Goal: Task Accomplishment & Management: Manage account settings

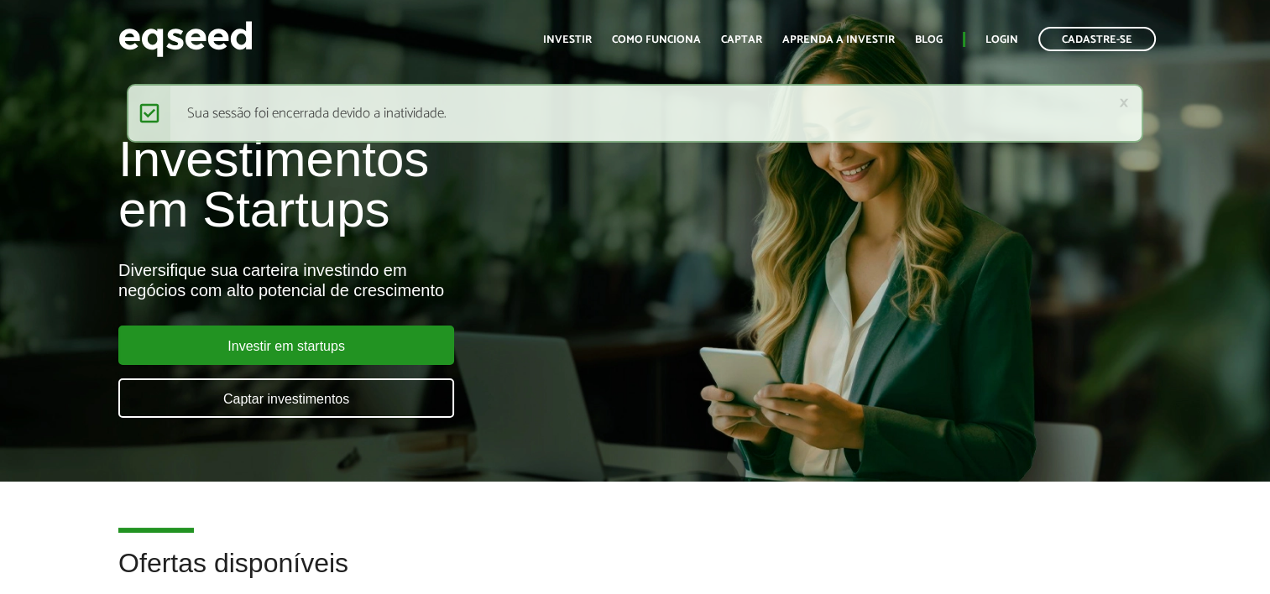
click at [1005, 27] on ul "Início Investir Como funciona Captar Aprenda a investir Blog Login Cadastre-se" at bounding box center [849, 39] width 629 height 24
click at [1004, 34] on link "Login" at bounding box center [1001, 39] width 33 height 11
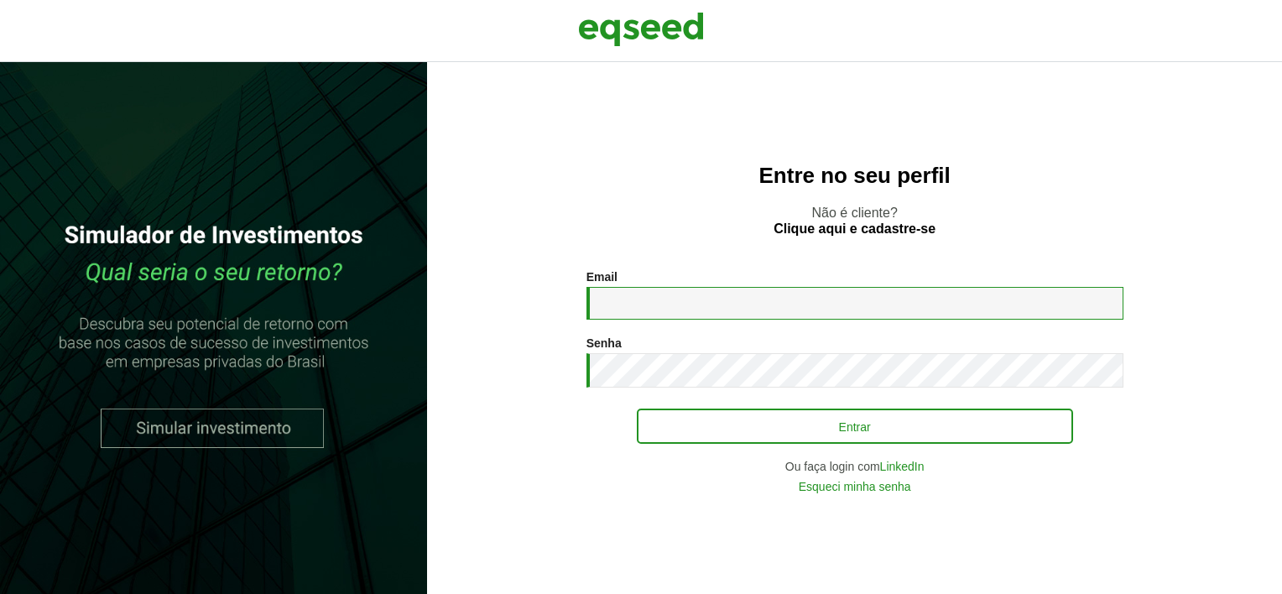
type input "**********"
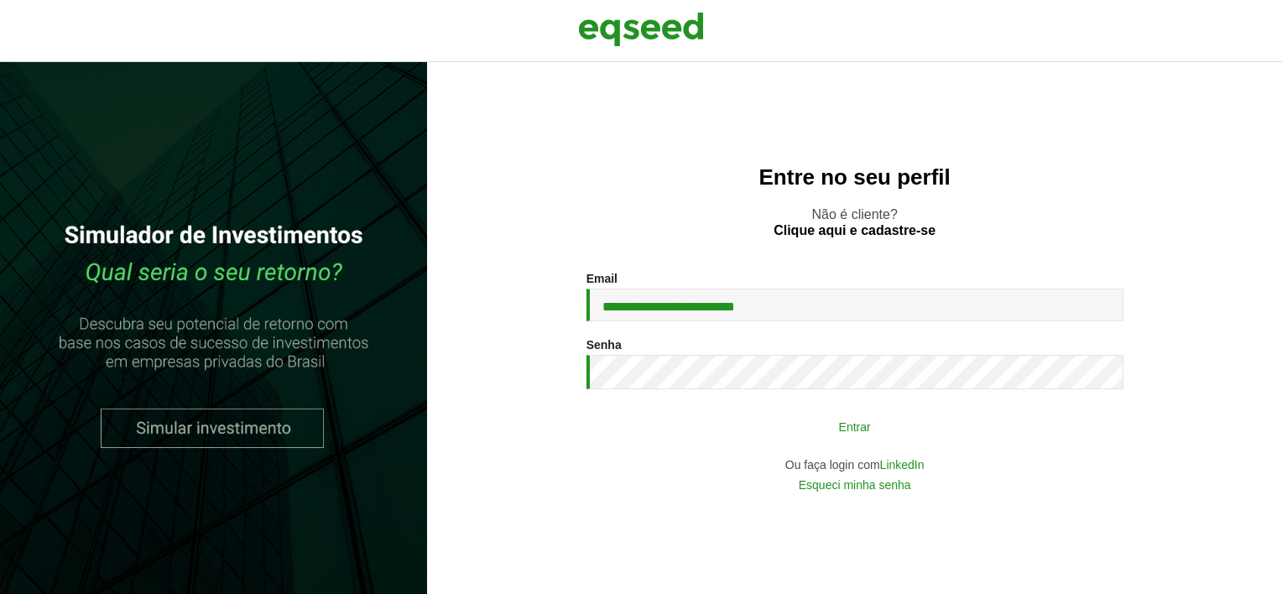
click at [739, 421] on button "Entrar" at bounding box center [855, 426] width 436 height 32
